Goal: Task Accomplishment & Management: Use online tool/utility

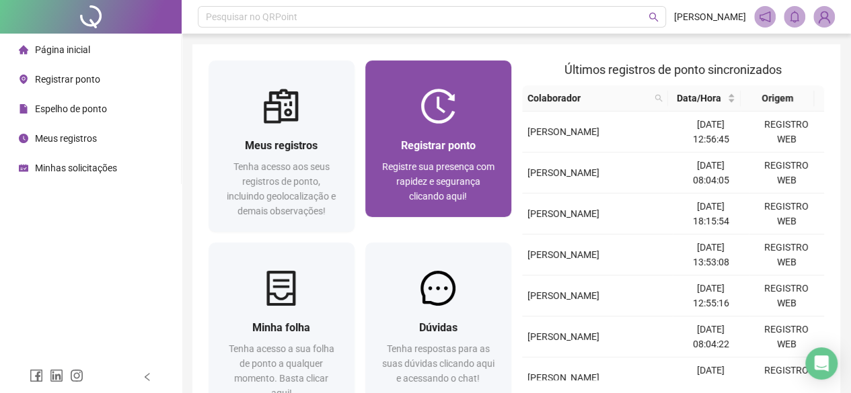
click at [453, 149] on span "Registrar ponto" at bounding box center [438, 145] width 75 height 13
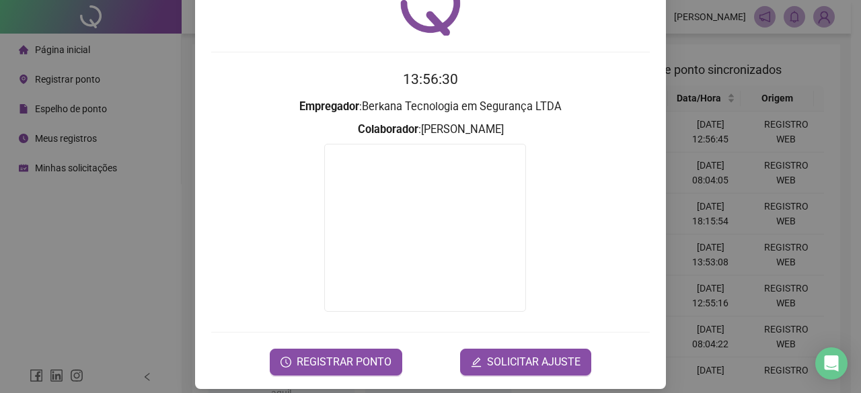
scroll to position [86, 0]
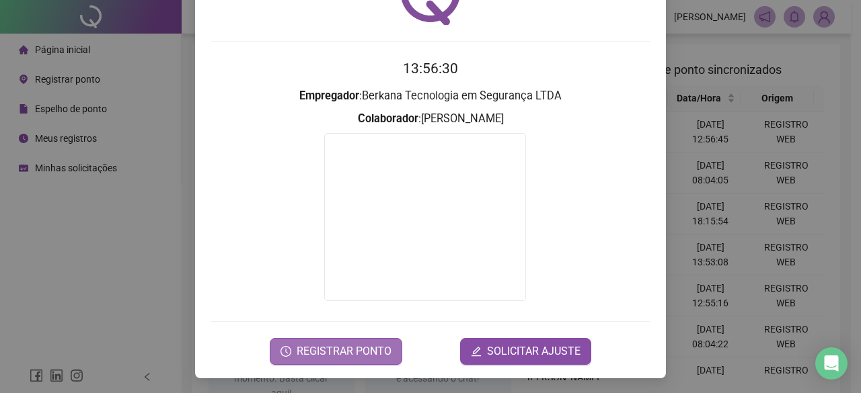
click at [331, 348] on span "REGISTRAR PONTO" at bounding box center [344, 352] width 95 height 16
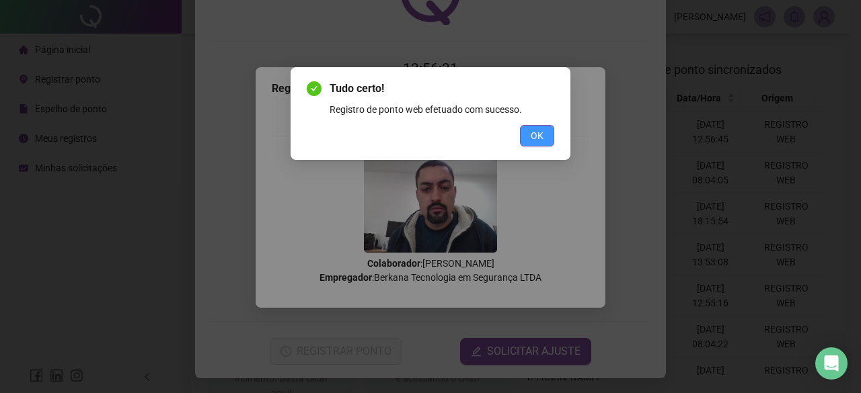
click at [537, 138] on span "OK" at bounding box center [537, 135] width 13 height 15
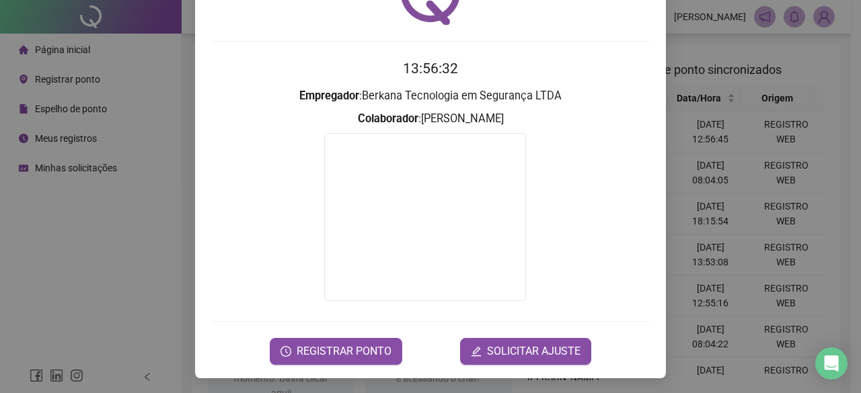
scroll to position [0, 0]
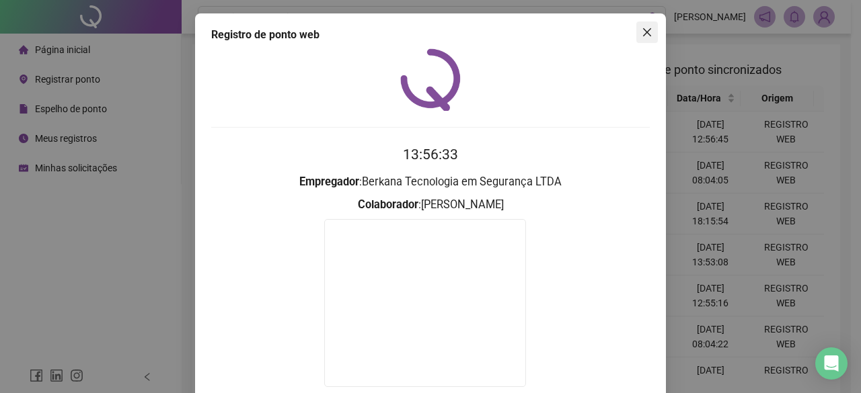
click at [648, 33] on span "Close" at bounding box center [647, 32] width 22 height 11
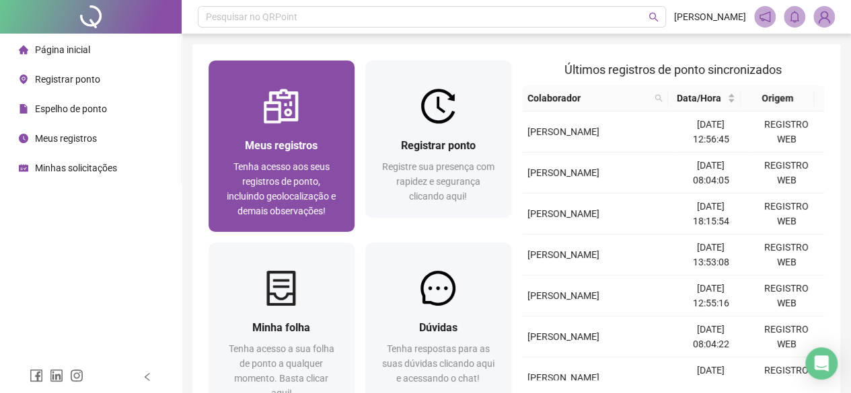
click at [275, 119] on img at bounding box center [281, 106] width 35 height 35
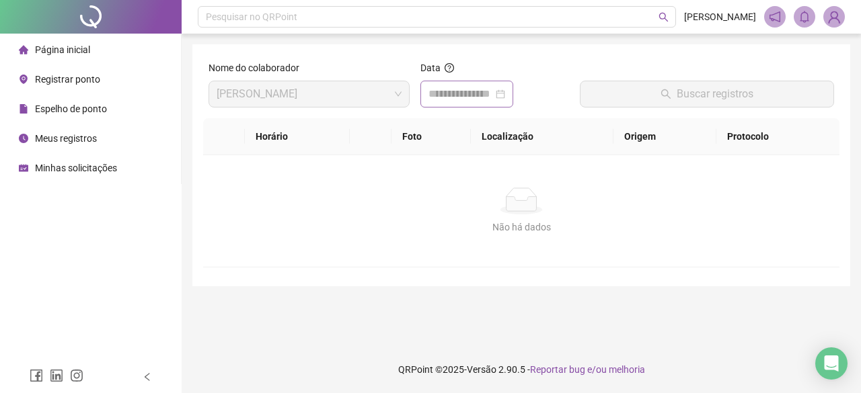
click at [505, 92] on div at bounding box center [466, 94] width 77 height 16
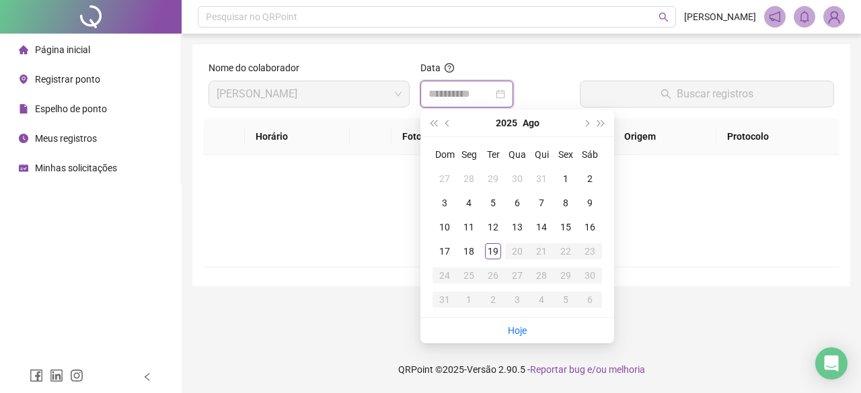
type input "**********"
click at [496, 255] on div "19" at bounding box center [493, 251] width 16 height 16
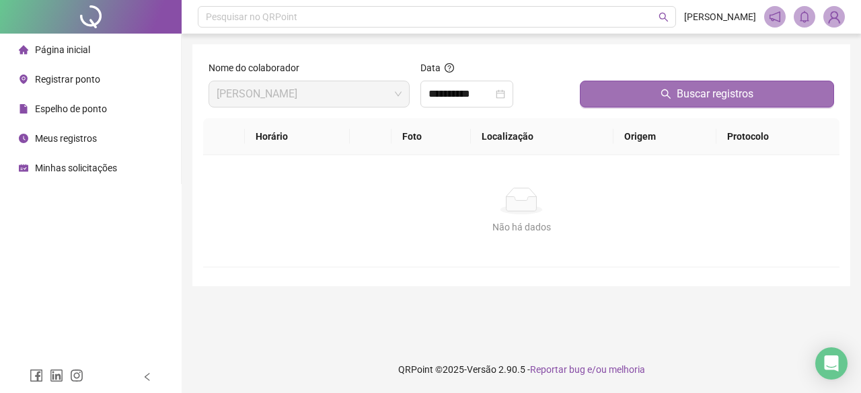
click at [694, 93] on span "Buscar registros" at bounding box center [714, 94] width 77 height 16
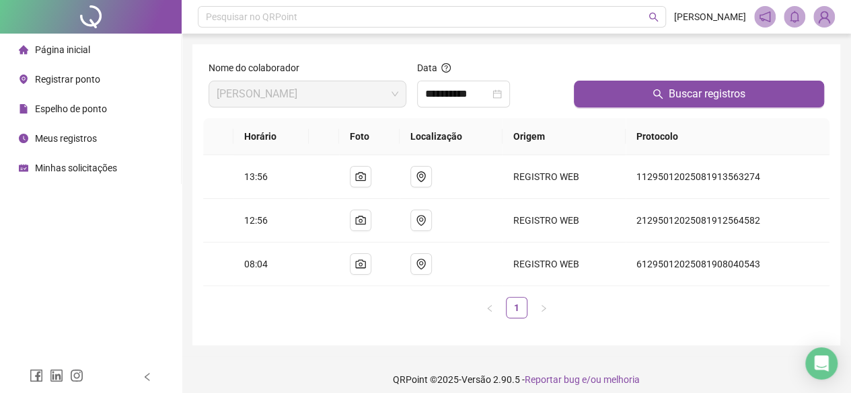
click at [830, 22] on img at bounding box center [824, 17] width 20 height 20
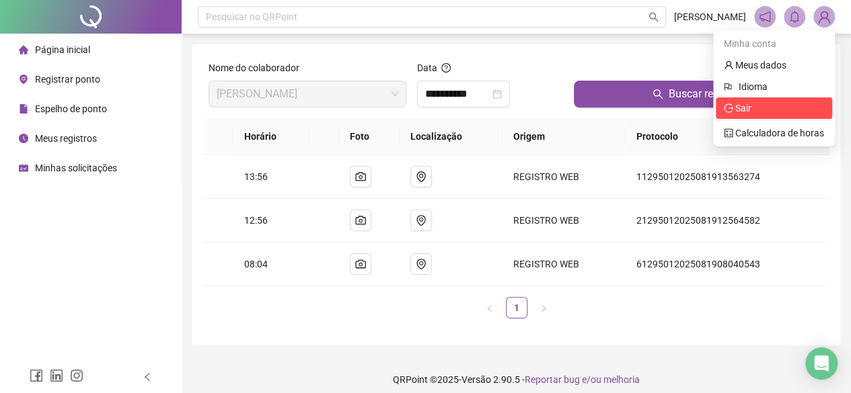
click at [775, 101] on span "Sair" at bounding box center [773, 108] width 100 height 15
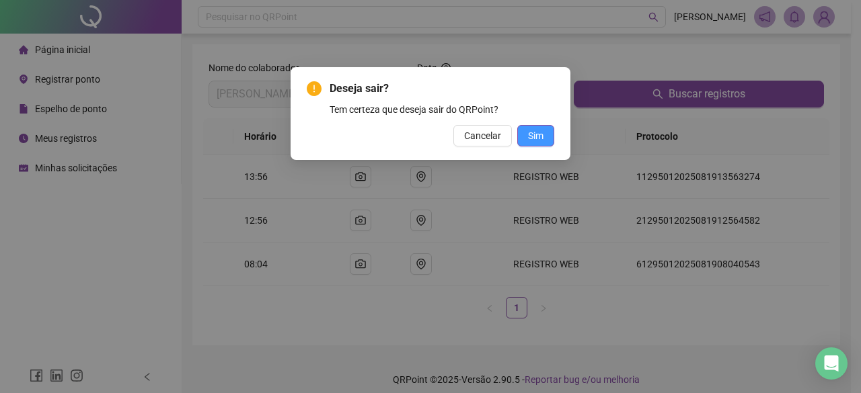
click at [551, 137] on button "Sim" at bounding box center [535, 136] width 37 height 22
